Goal: Task Accomplishment & Management: Use online tool/utility

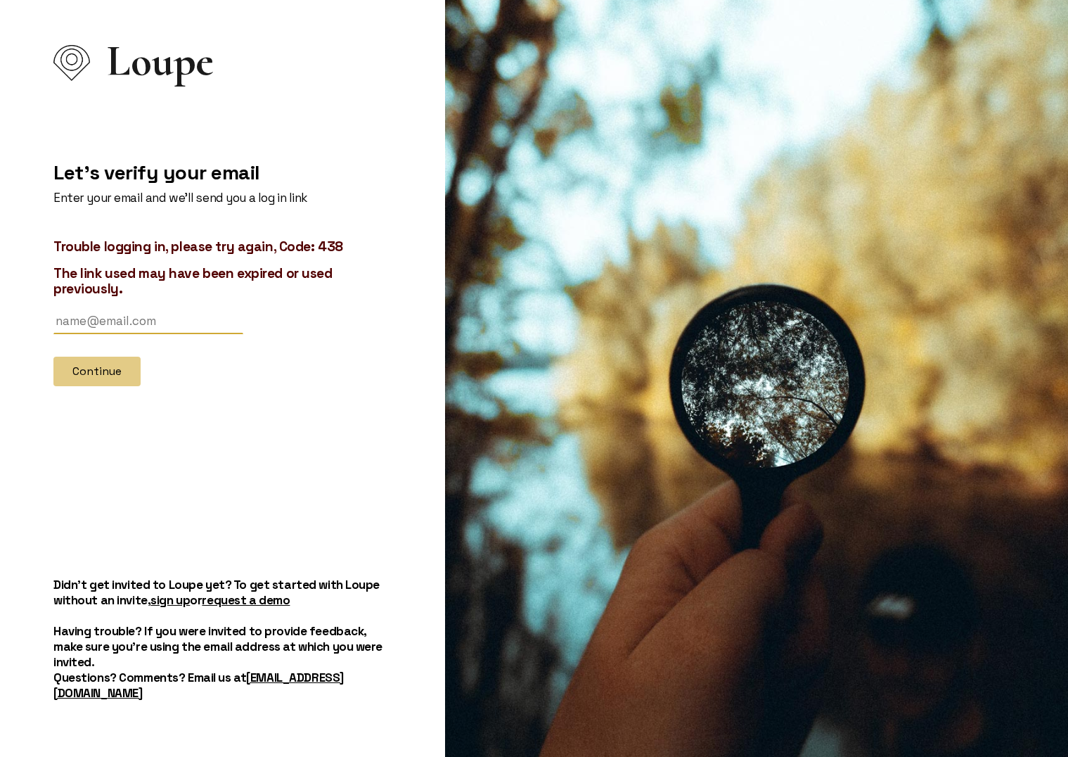
click at [157, 331] on input "text" at bounding box center [148, 321] width 190 height 26
type input "[EMAIL_ADDRESS][DOMAIN_NAME]"
click at [139, 381] on button "Continue" at bounding box center [96, 372] width 87 height 30
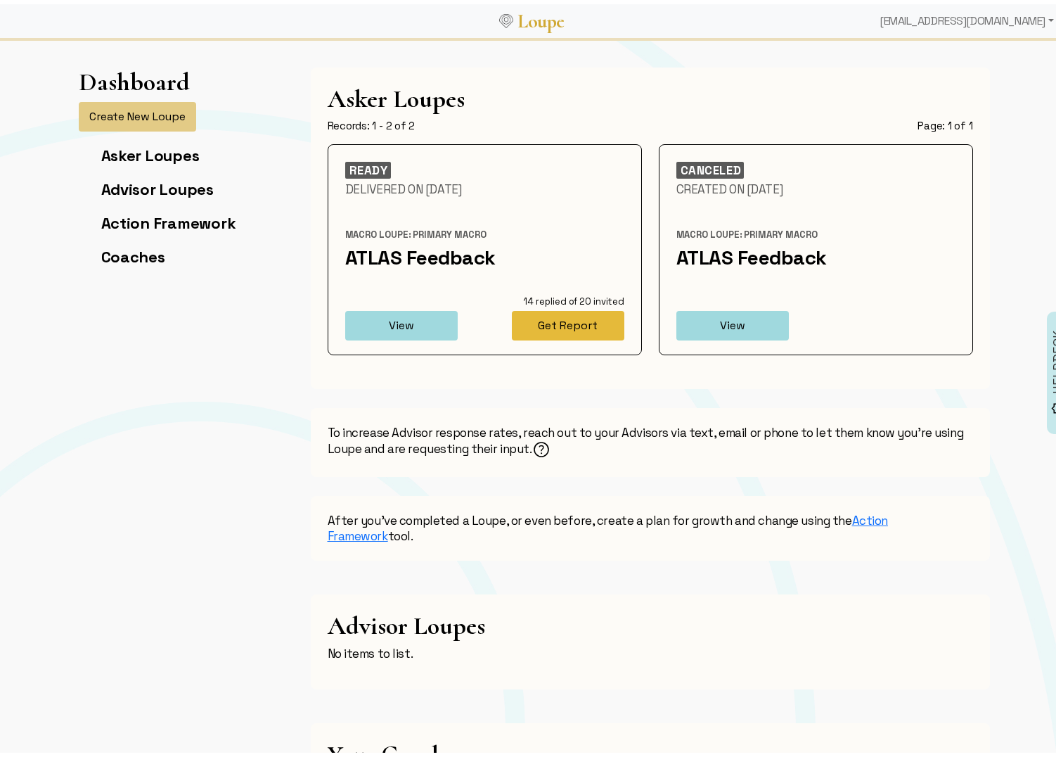
click at [571, 323] on button "Get Report" at bounding box center [568, 322] width 113 height 30
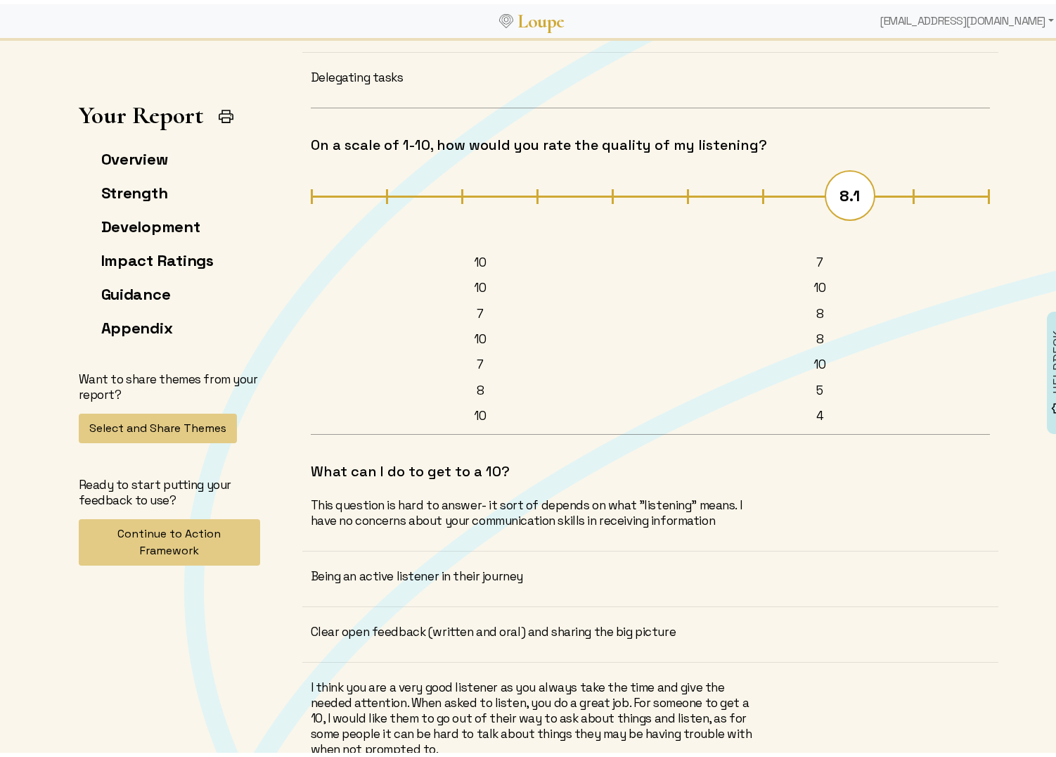
scroll to position [14954, 0]
